Goal: Information Seeking & Learning: Learn about a topic

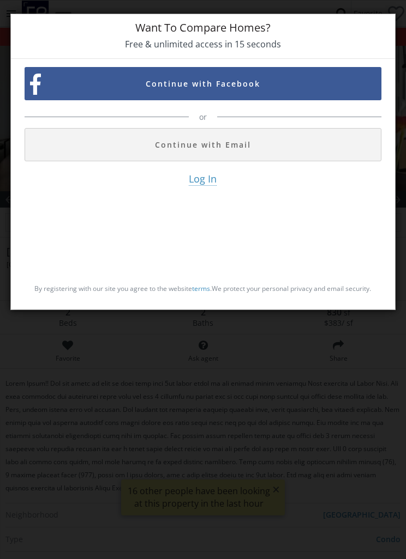
click at [208, 88] on button "Continue with Facebook" at bounding box center [203, 83] width 357 height 33
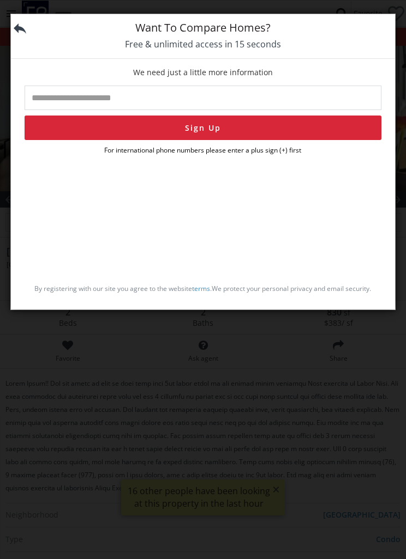
click at [69, 102] on input "tel" at bounding box center [203, 98] width 357 height 25
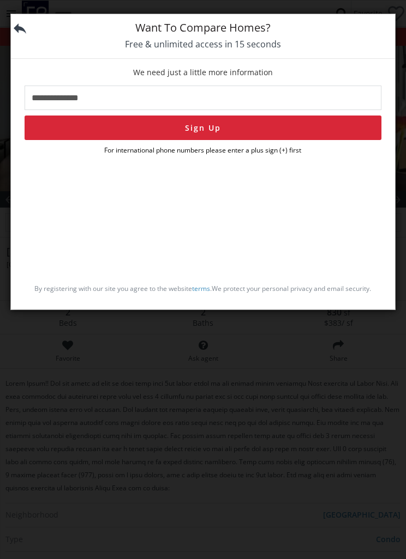
type input "**********"
click at [217, 129] on button "Sign Up" at bounding box center [203, 128] width 357 height 25
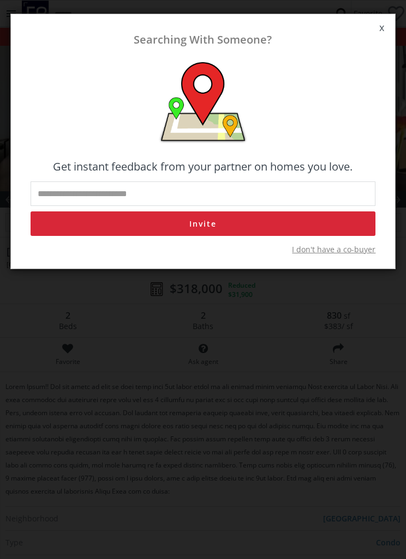
click at [337, 250] on span "I don't have a co-buyer" at bounding box center [333, 249] width 83 height 11
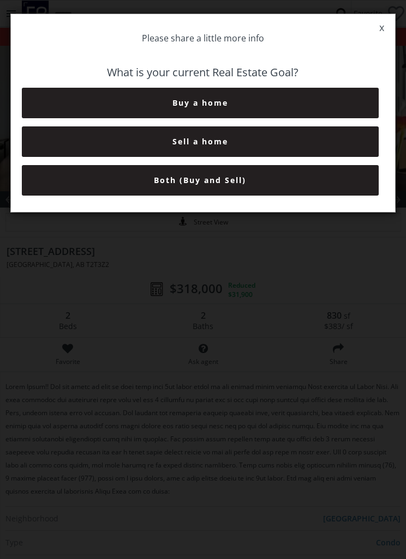
click at [218, 104] on button "Buy a home" at bounding box center [200, 103] width 357 height 31
click at [230, 100] on button "0-3 Months" at bounding box center [200, 103] width 357 height 31
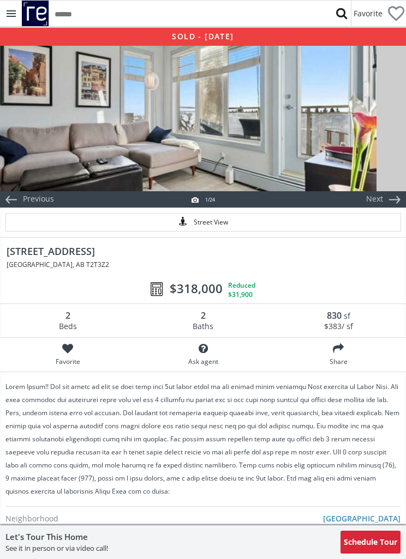
scroll to position [0, 1]
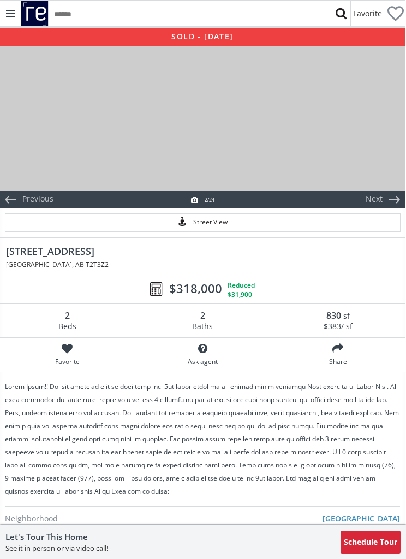
click at [291, 140] on div at bounding box center [202, 117] width 406 height 147
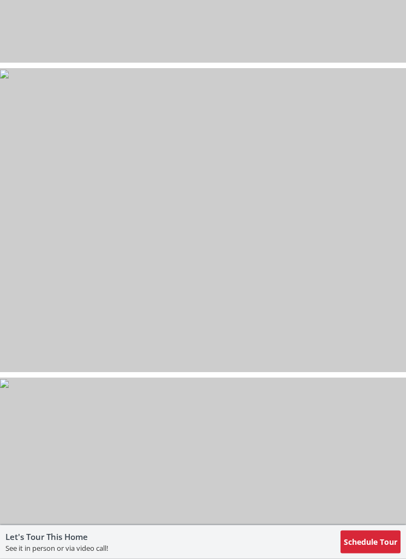
scroll to position [0, 0]
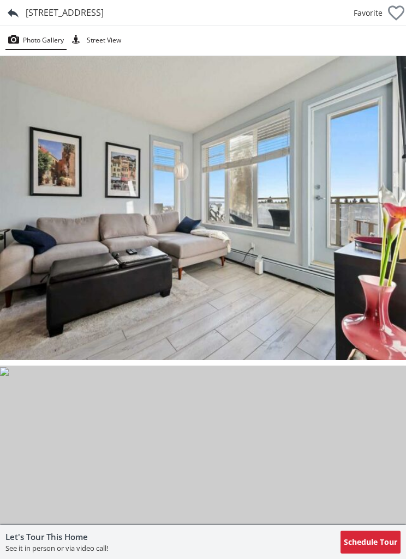
click at [17, 10] on div at bounding box center [13, 13] width 26 height 26
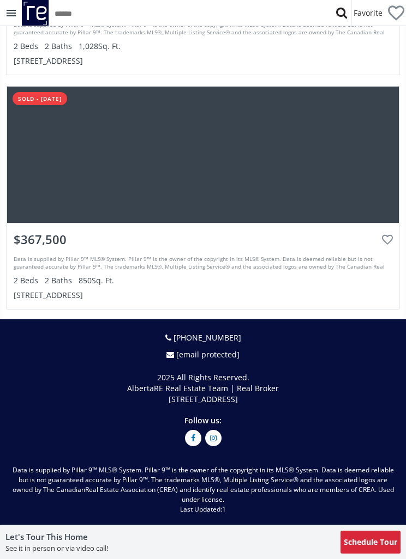
scroll to position [3822, 0]
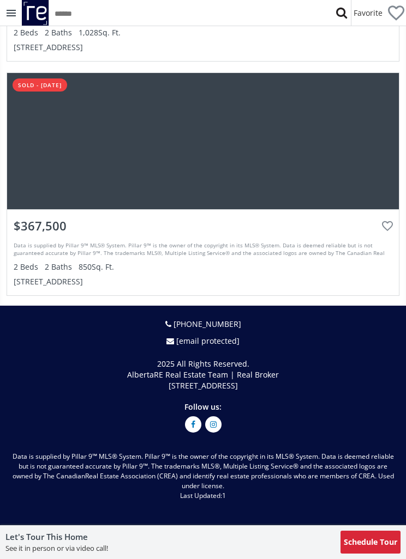
click at [196, 175] on div at bounding box center [202, 141] width 391 height 136
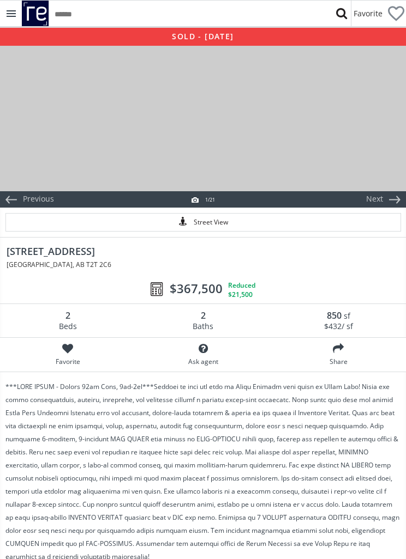
scroll to position [0, 1]
click at [213, 146] on div at bounding box center [202, 117] width 406 height 147
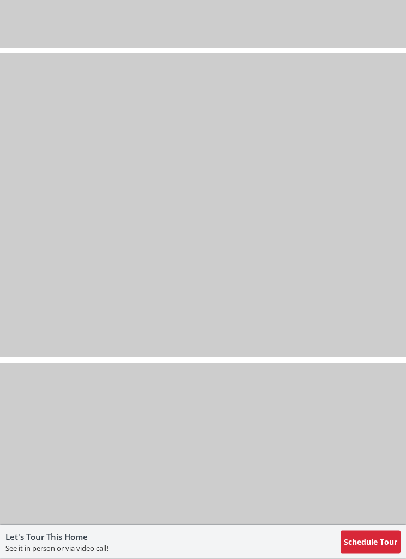
scroll to position [2790, 0]
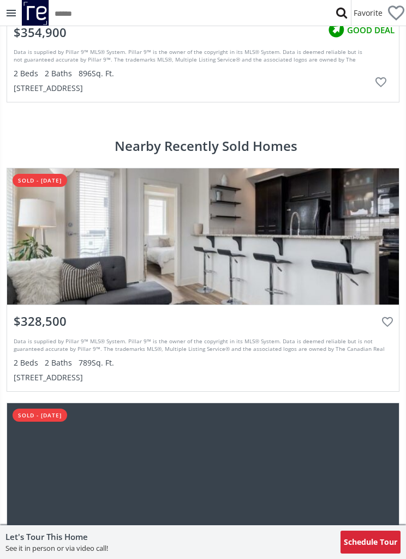
scroll to position [3014, 0]
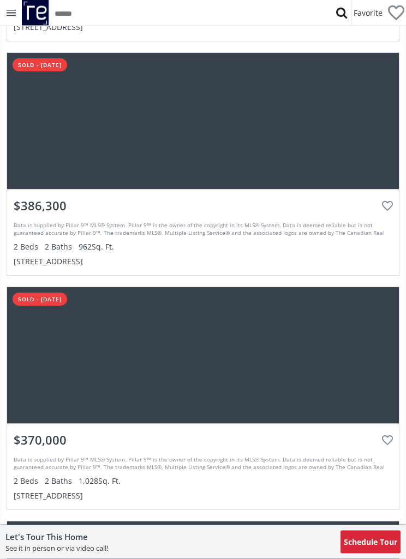
scroll to position [3370, 0]
